Goal: Transaction & Acquisition: Purchase product/service

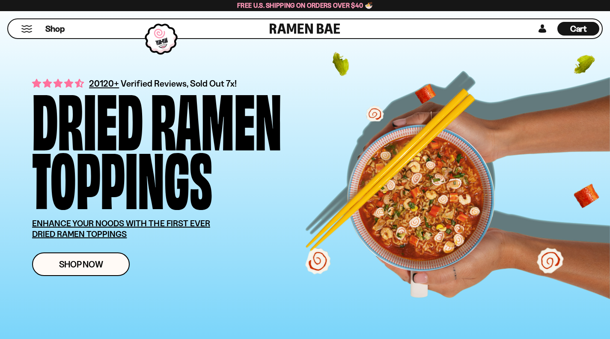
scroll to position [90, 0]
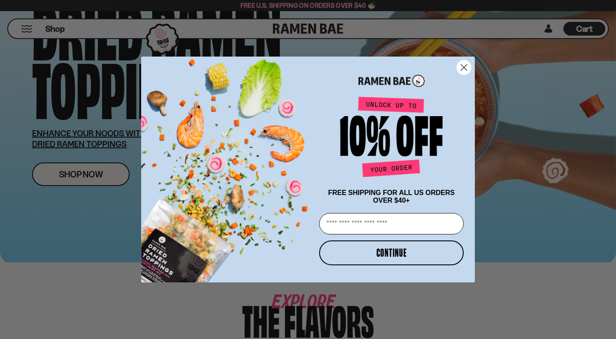
click at [103, 177] on div "Close dialog FREE SHIPPING FOR ALL US ORDERS OVER $40+ Email CONTINUE ******" at bounding box center [308, 169] width 616 height 339
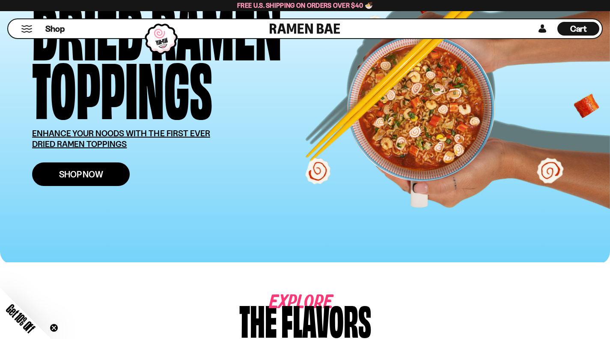
click at [116, 178] on link "Shop Now" at bounding box center [81, 174] width 98 height 24
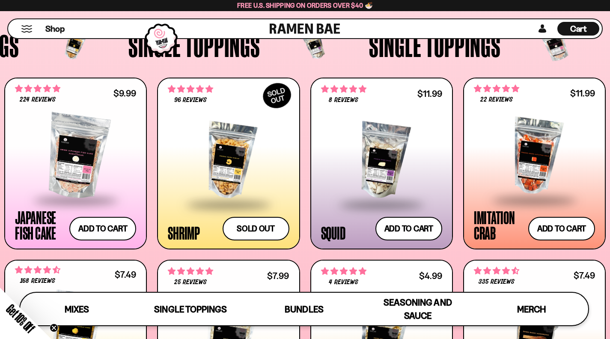
scroll to position [709, 0]
